Goal: Information Seeking & Learning: Learn about a topic

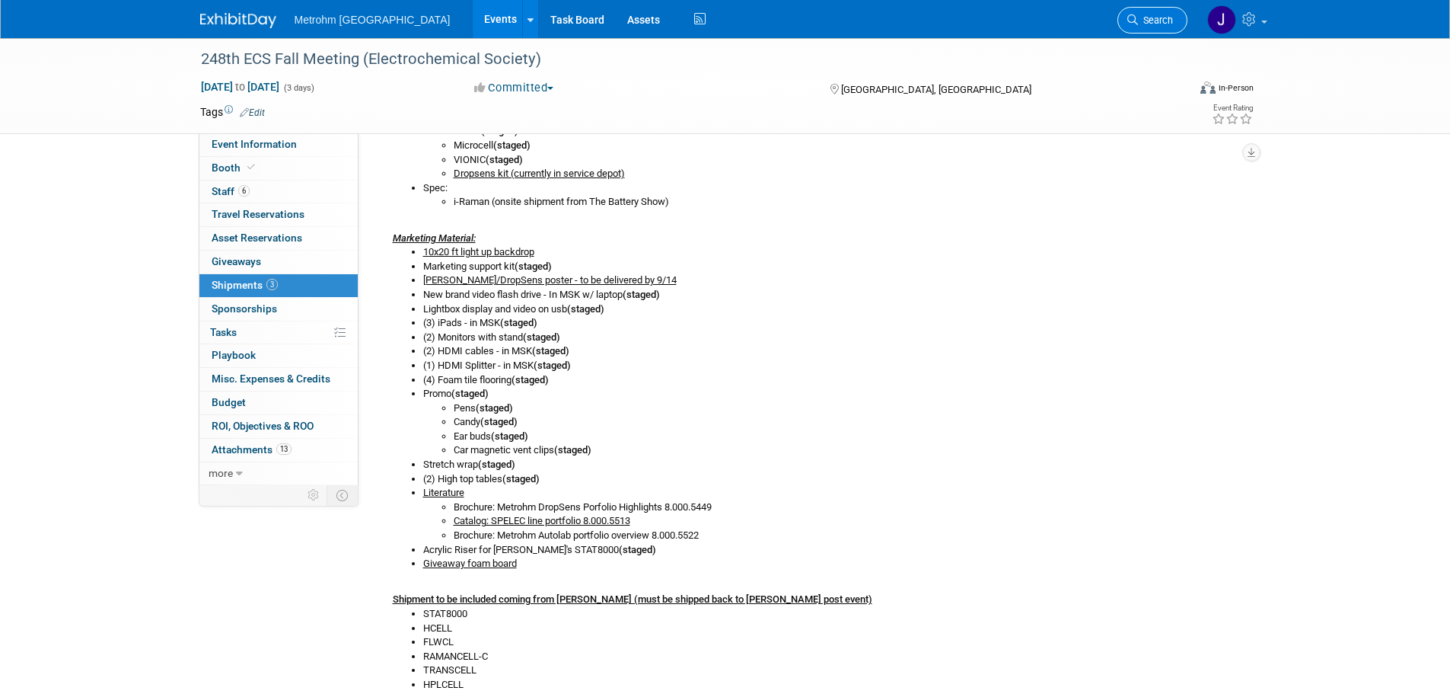
click at [1167, 24] on span "Search" at bounding box center [1155, 19] width 35 height 11
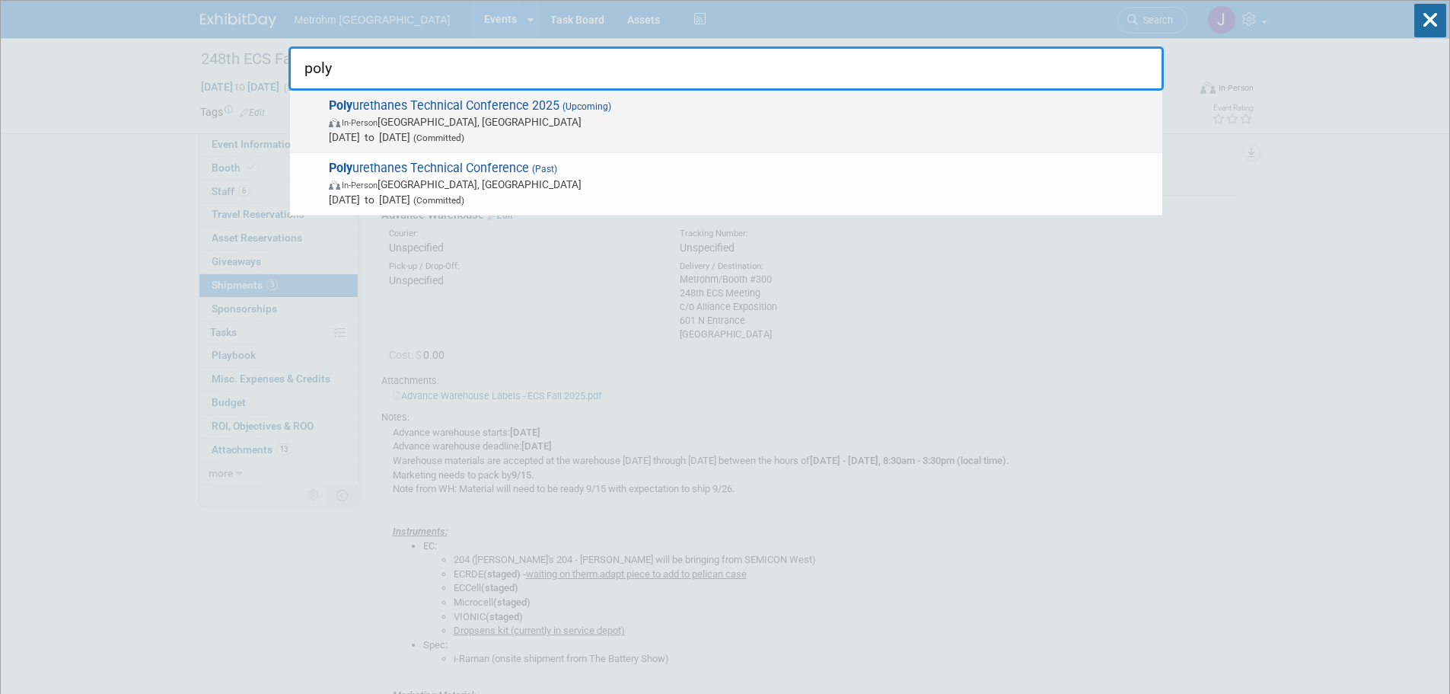
type input "poly"
click at [601, 129] on span "[DATE] to [DATE] (Committed)" at bounding box center [742, 136] width 826 height 15
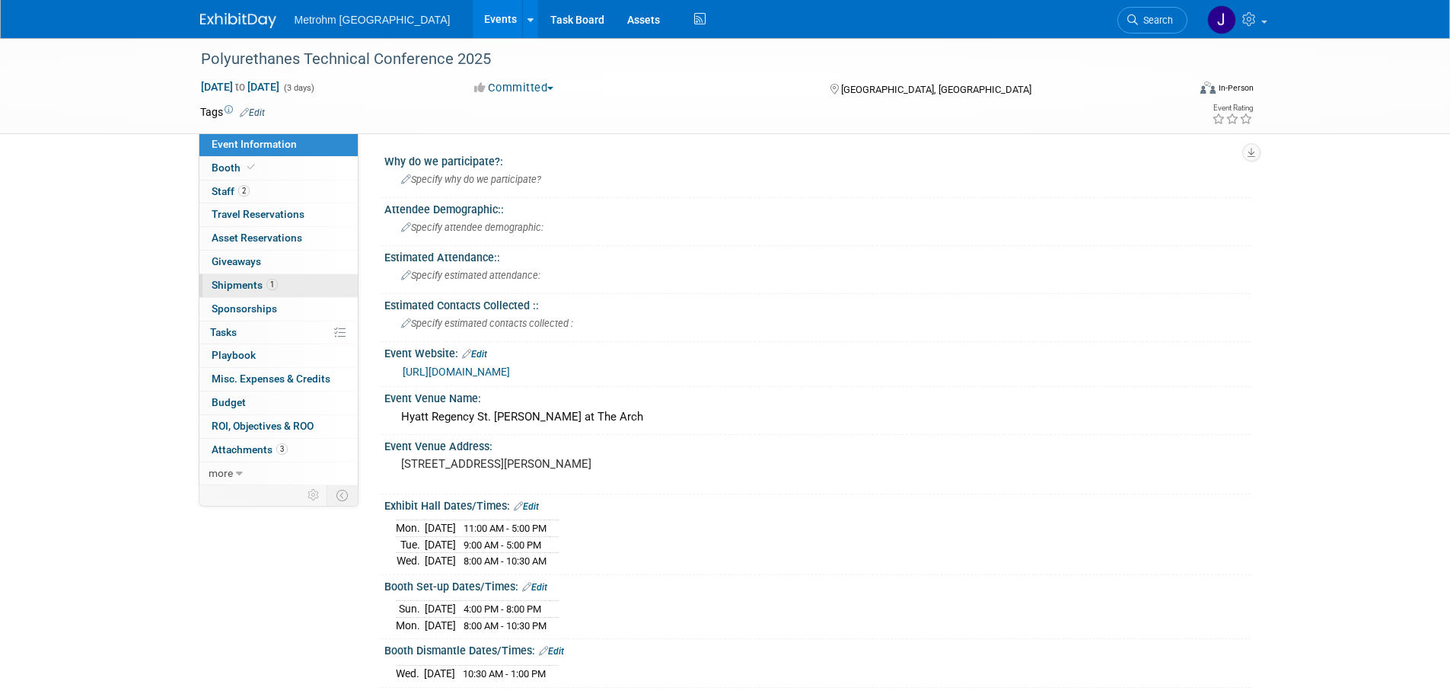
click at [268, 283] on span "1" at bounding box center [271, 284] width 11 height 11
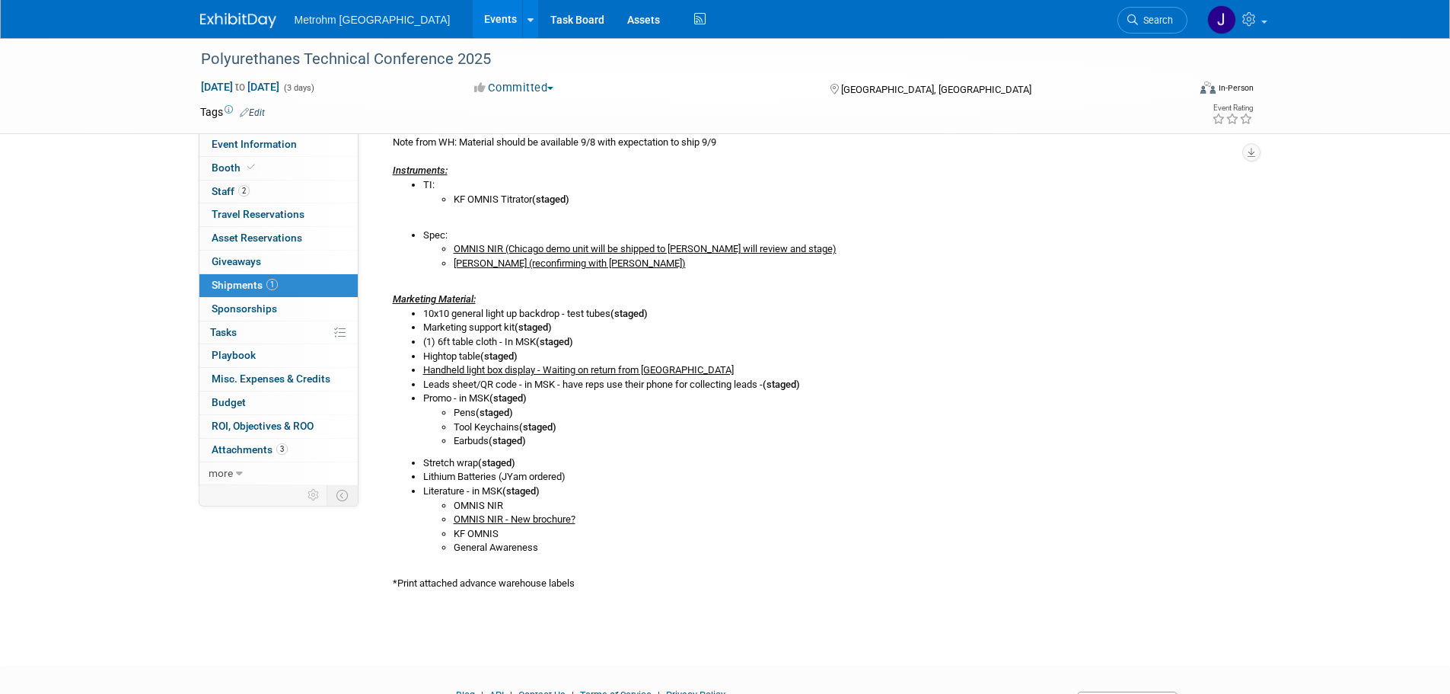
scroll to position [381, 0]
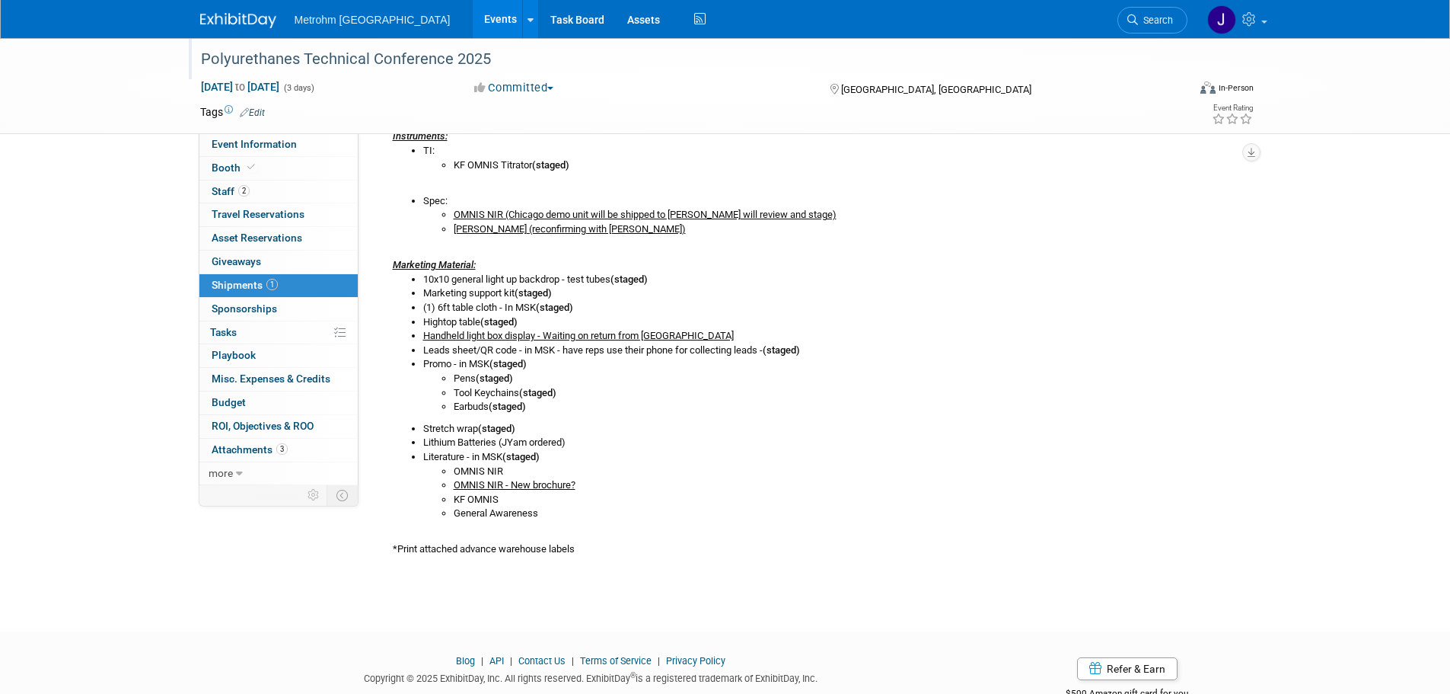
click at [385, 59] on div "Polyurethanes Technical Conference 2025" at bounding box center [680, 59] width 969 height 27
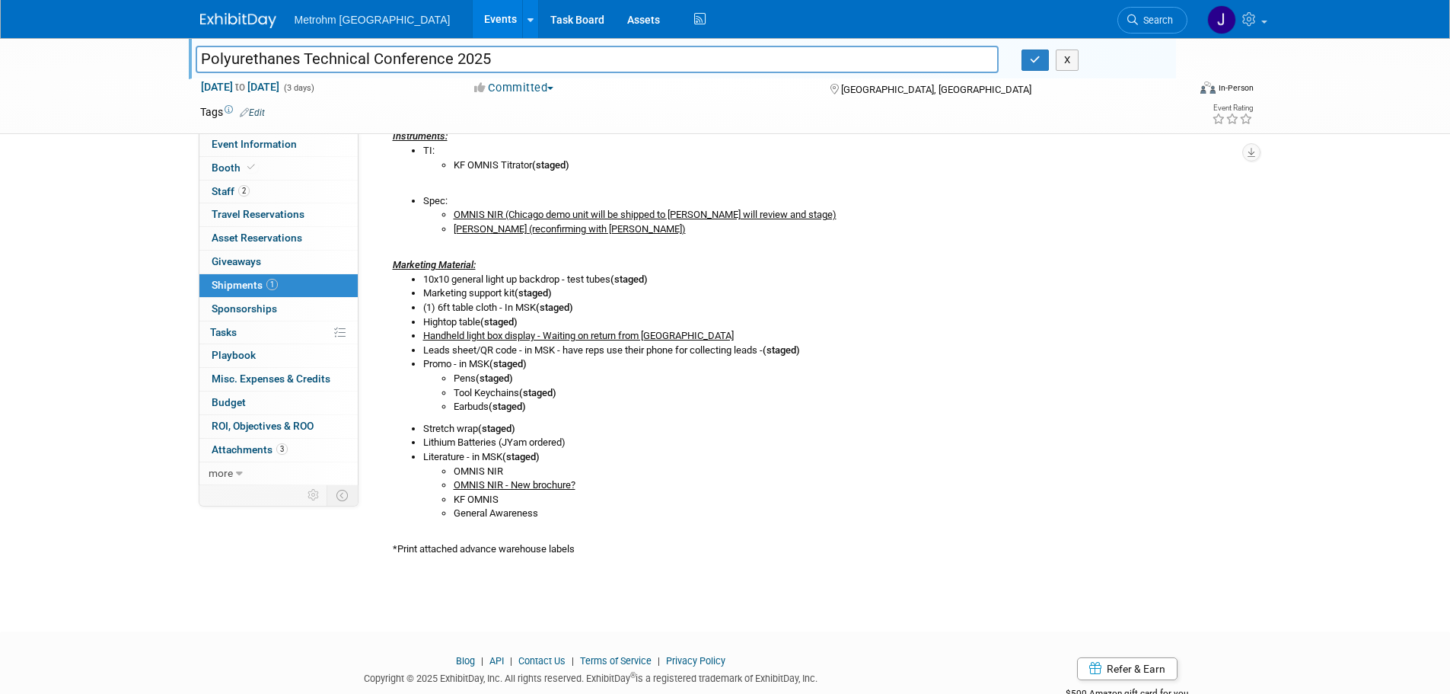
drag, startPoint x: 529, startPoint y: 58, endPoint x: 8, endPoint y: 42, distance: 521.7
click at [8, 42] on div "Polyurethanes Technical Conference 2025 Polyurethanes Technical Conference 2025…" at bounding box center [725, 86] width 1450 height 96
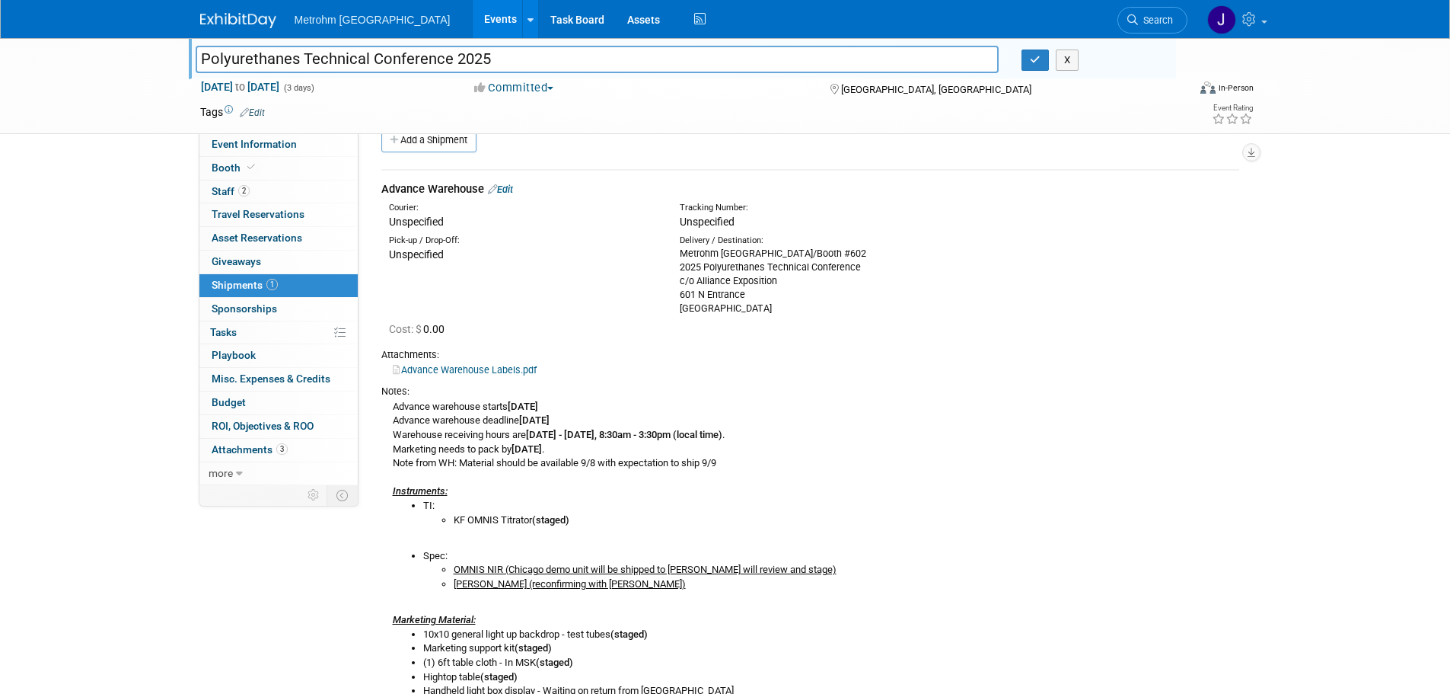
scroll to position [0, 0]
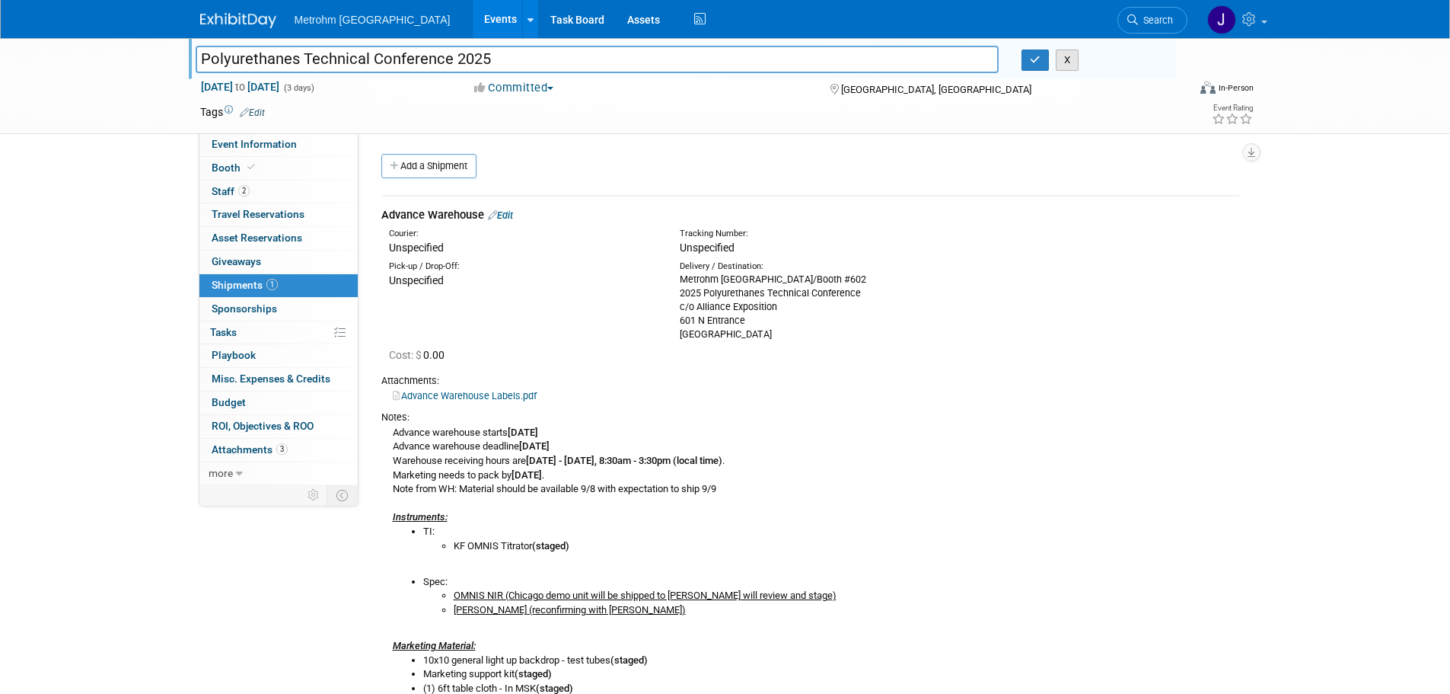
click at [1073, 64] on button "X" at bounding box center [1068, 59] width 24 height 21
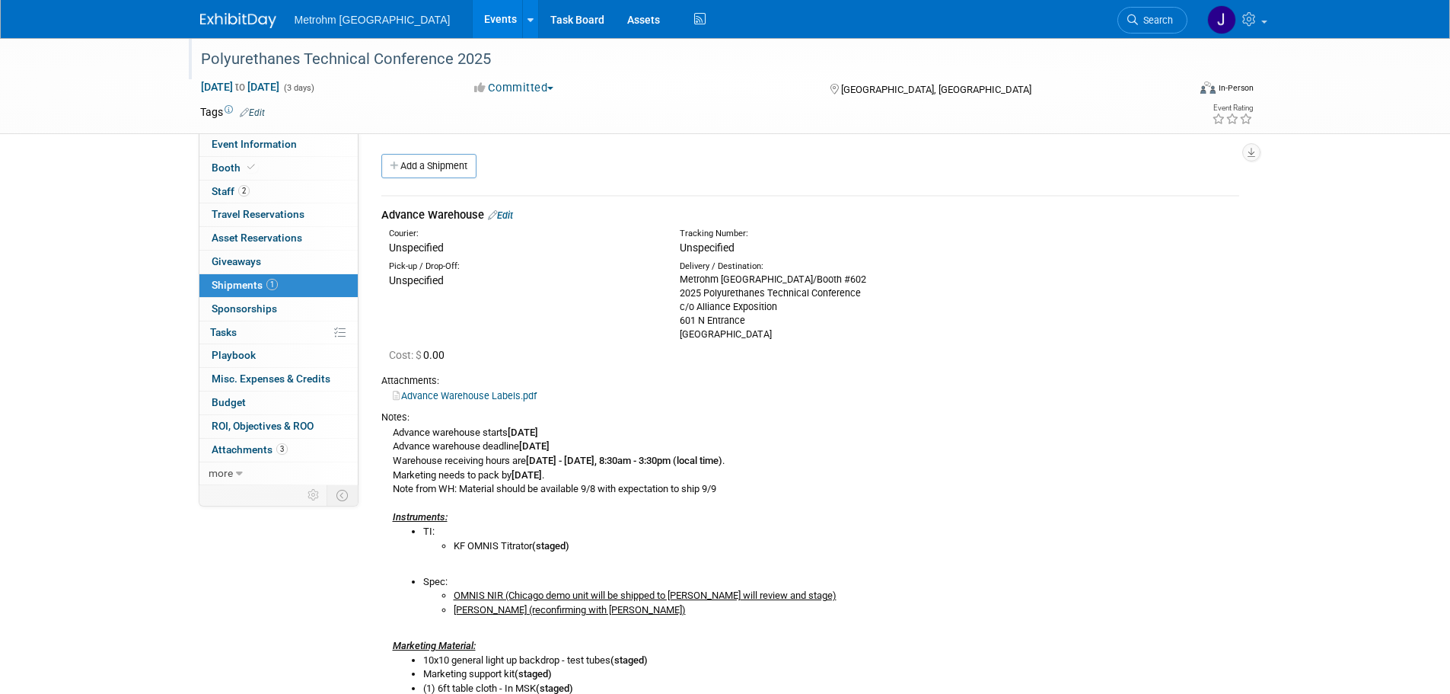
scroll to position [381, 0]
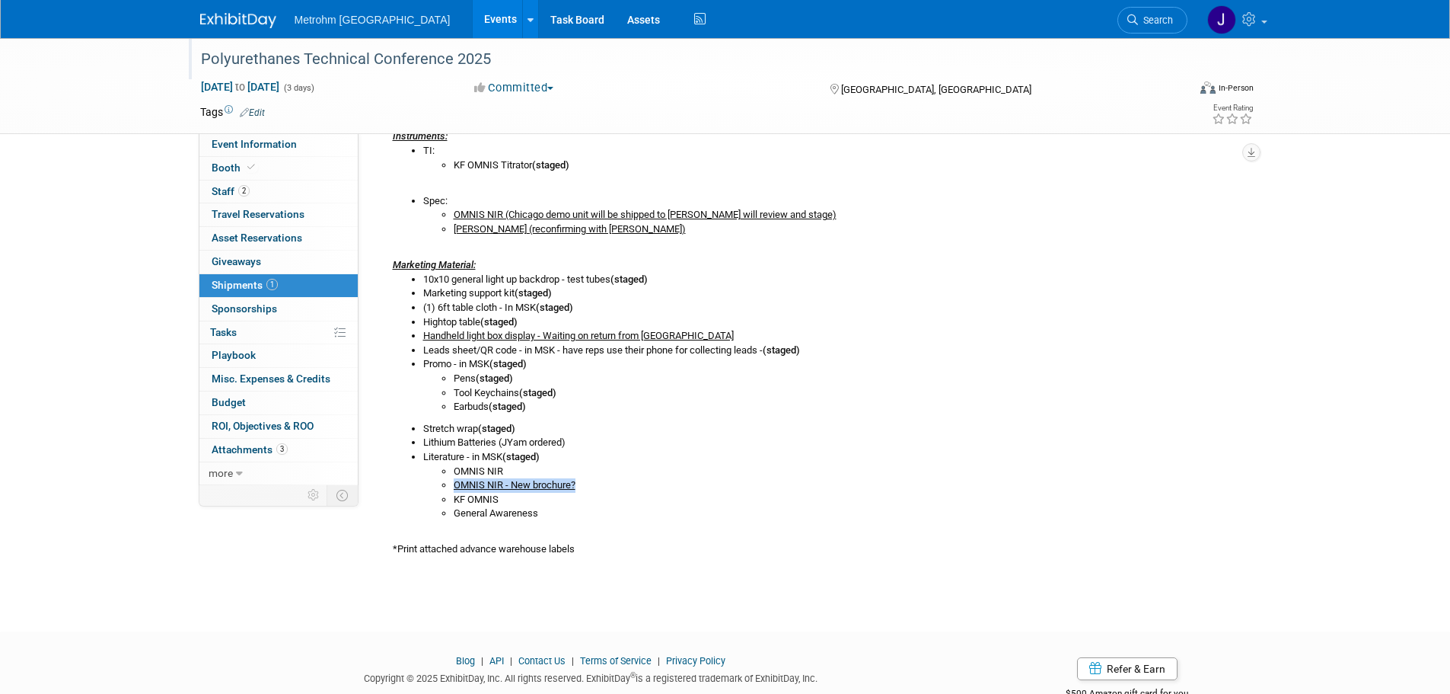
drag, startPoint x: 577, startPoint y: 486, endPoint x: 454, endPoint y: 489, distance: 123.4
click at [454, 489] on li "OMNIS NIR - New brochure?" at bounding box center [847, 485] width 786 height 14
click at [624, 512] on li "General Awareness" at bounding box center [847, 513] width 786 height 14
click at [1157, 24] on span "Search" at bounding box center [1155, 19] width 35 height 11
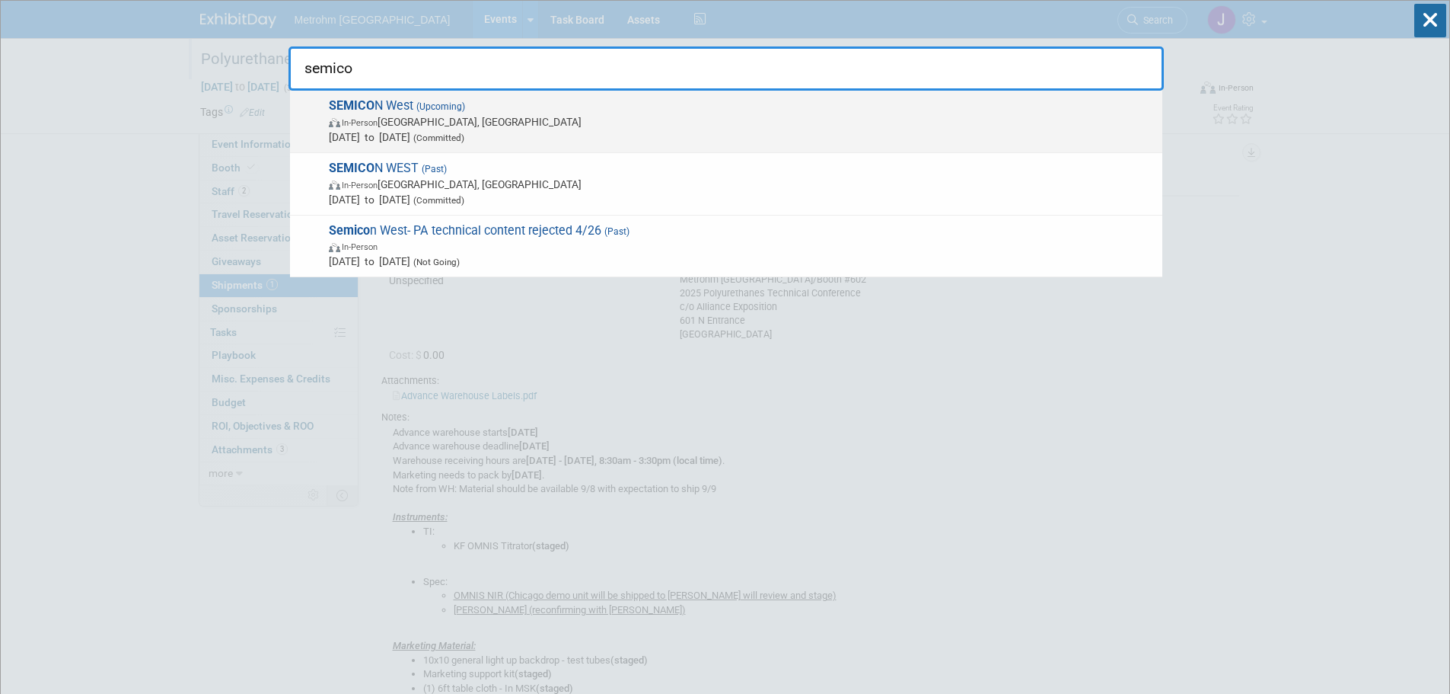
type input "semico"
click at [865, 119] on span "In-Person Phoenix, AZ" at bounding box center [742, 121] width 826 height 15
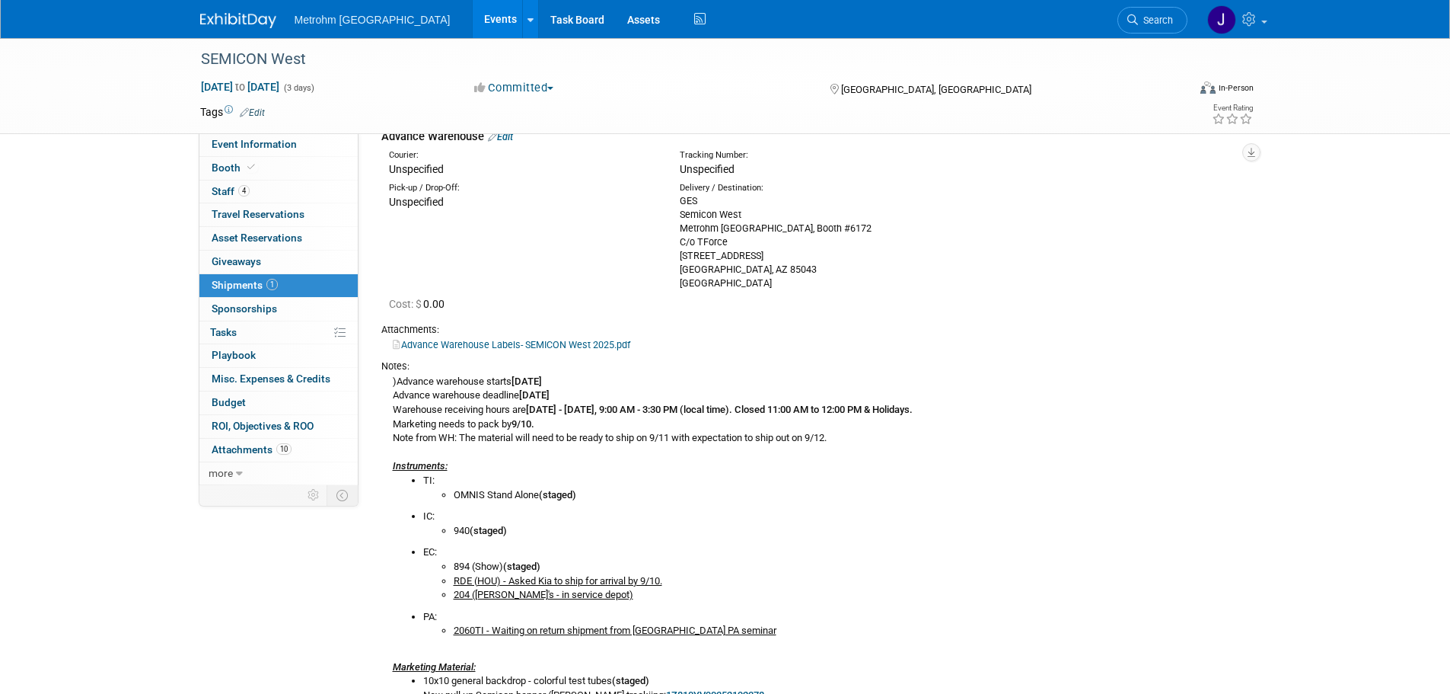
scroll to position [305, 0]
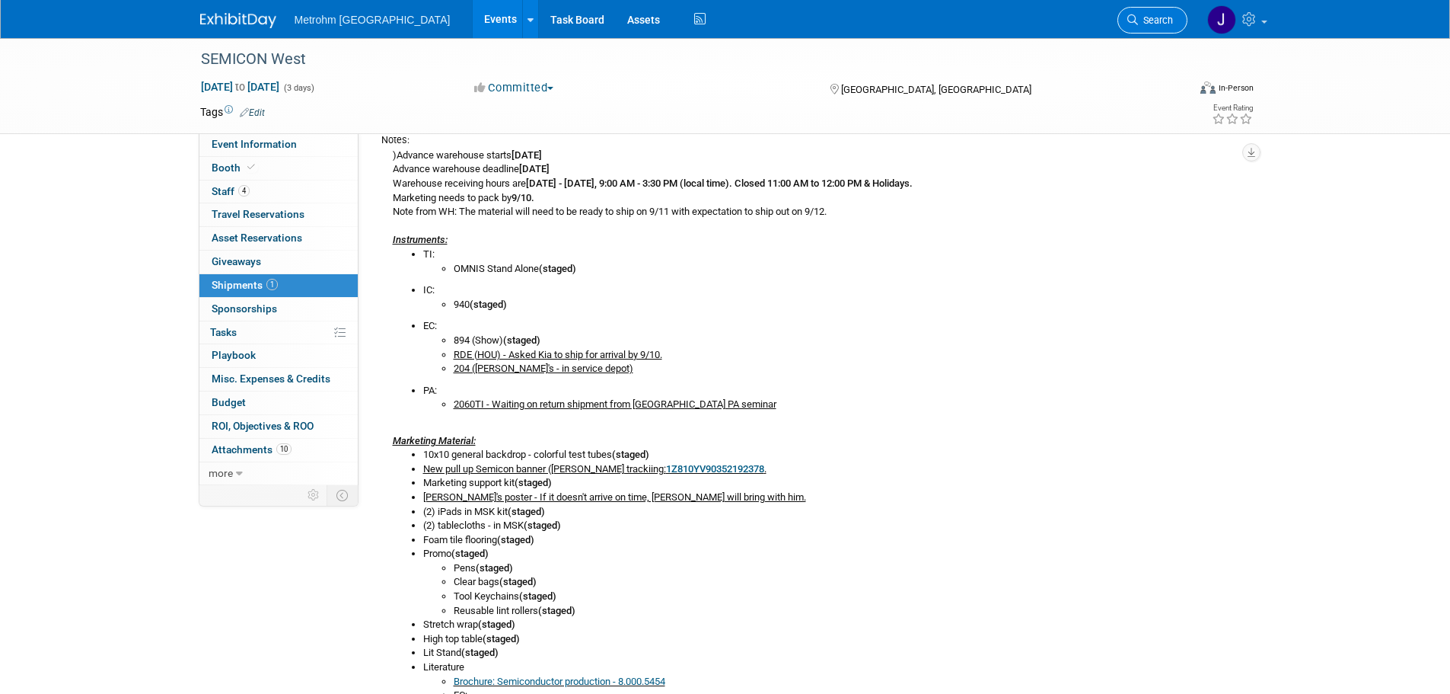
click at [1138, 25] on span "Search" at bounding box center [1155, 19] width 35 height 11
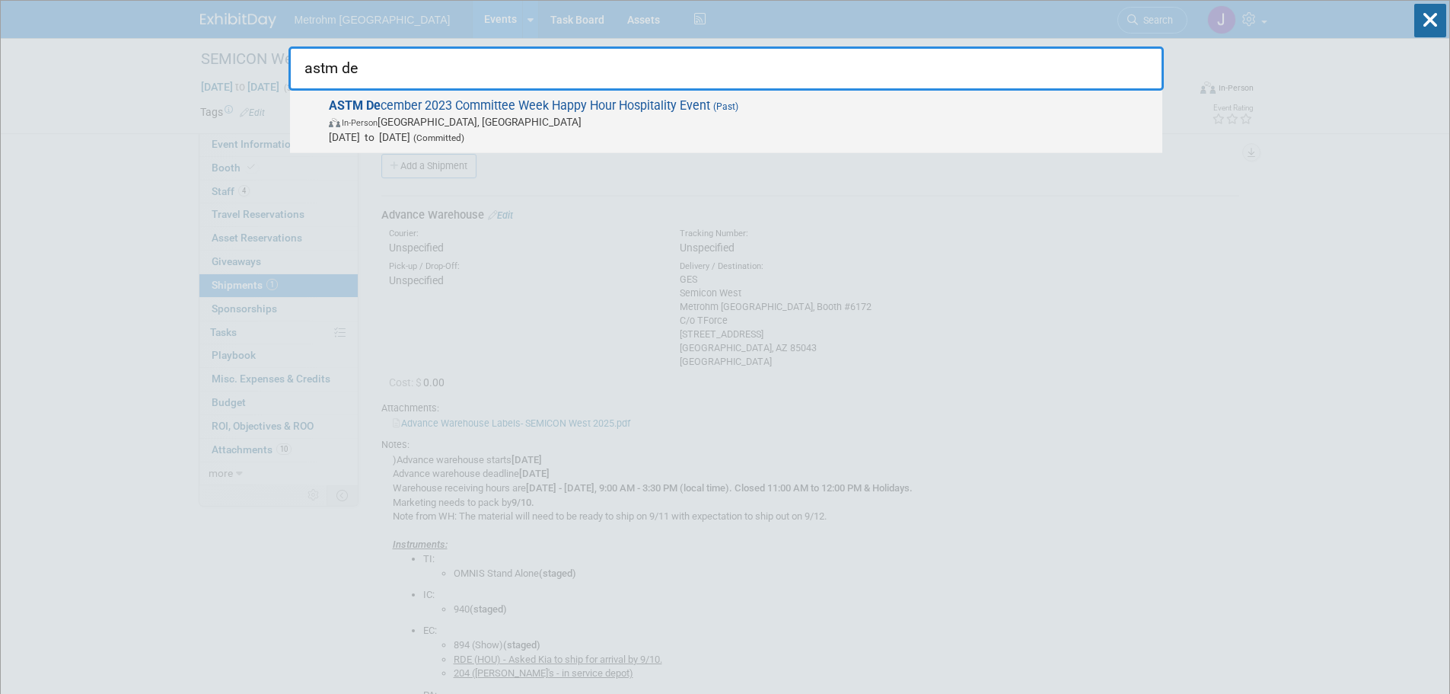
type input "astm de"
click at [831, 109] on span "ASTM De cember 2023 Committee Week Happy Hour Hospitality Event (Past) In-Perso…" at bounding box center [739, 121] width 831 height 46
